Goal: Task Accomplishment & Management: Use online tool/utility

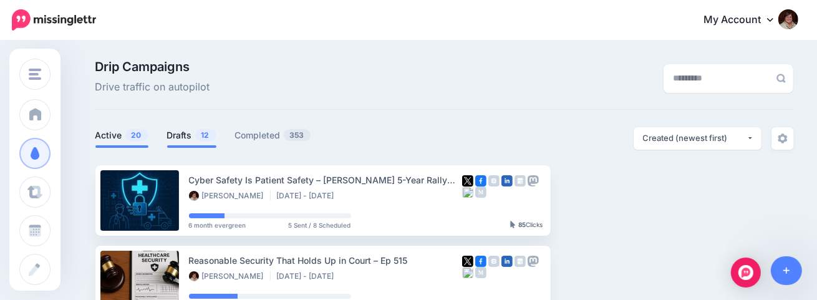
click at [200, 133] on span "12" at bounding box center [205, 135] width 21 height 12
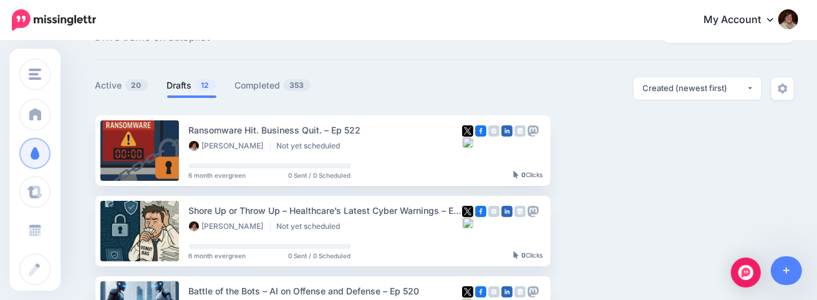
scroll to position [186, 0]
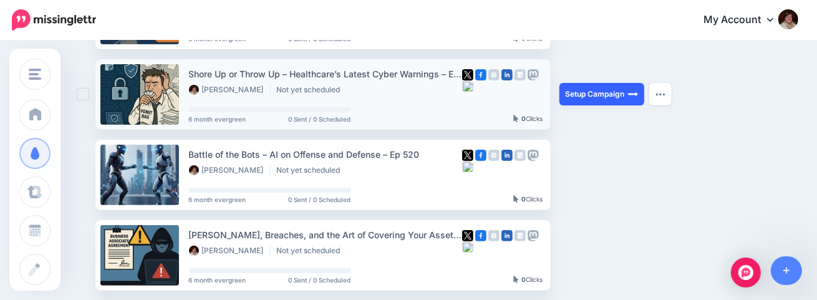
click at [632, 90] on link "Setup Campaign" at bounding box center [601, 94] width 85 height 22
